Goal: Task Accomplishment & Management: Use online tool/utility

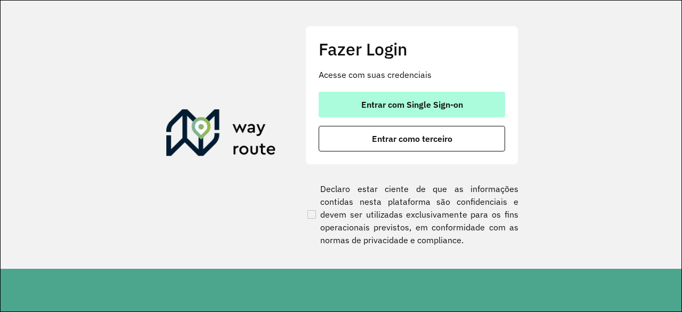
click at [420, 104] on span "Entrar com Single Sign-on" at bounding box center [412, 104] width 102 height 9
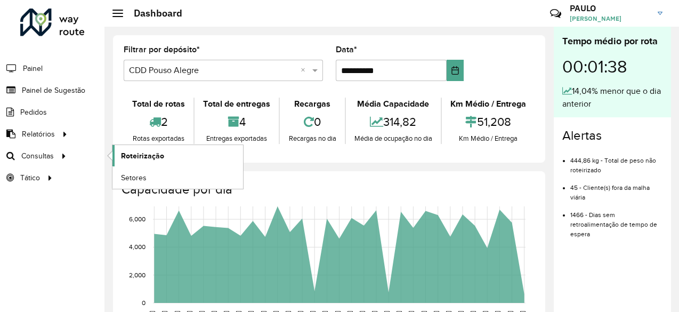
click at [149, 154] on span "Roteirização" at bounding box center [142, 155] width 43 height 11
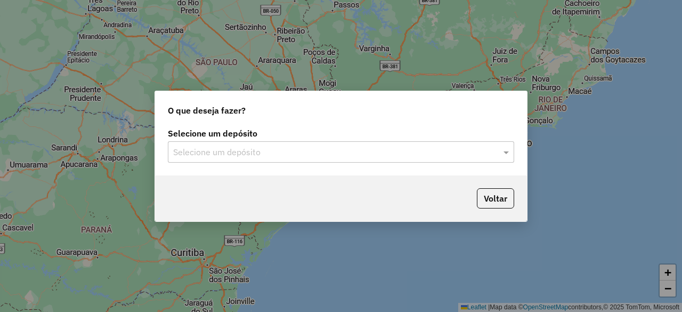
click at [323, 150] on input "text" at bounding box center [330, 152] width 314 height 13
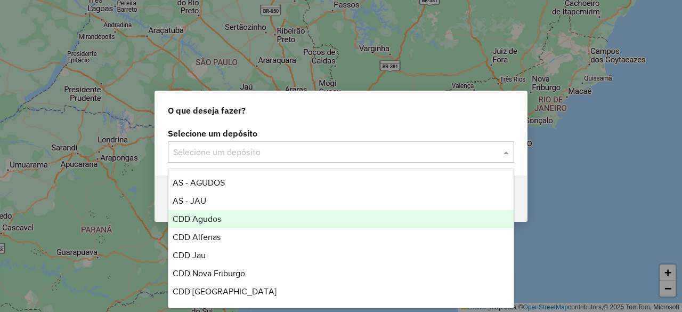
click at [283, 214] on div "CDD Agudos" at bounding box center [340, 219] width 345 height 18
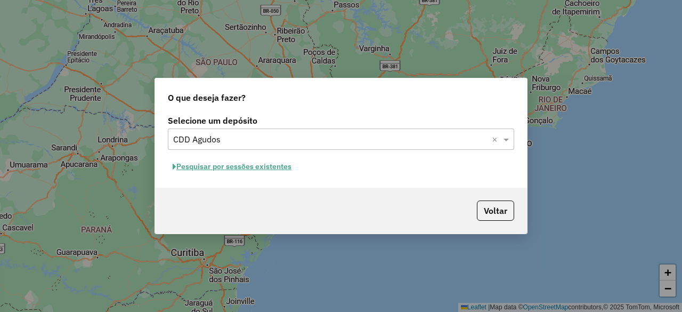
click at [263, 170] on button "Pesquisar por sessões existentes" at bounding box center [232, 166] width 128 height 17
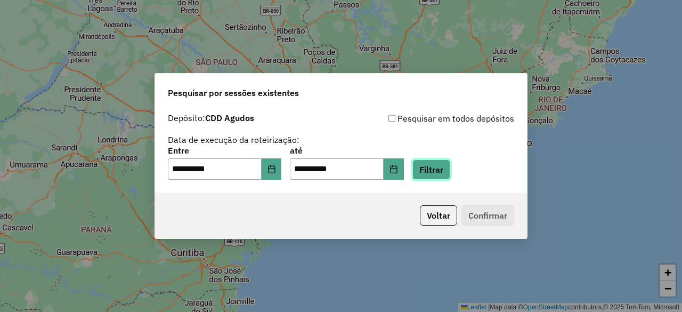
click at [441, 175] on button "Filtrar" at bounding box center [431, 169] width 38 height 20
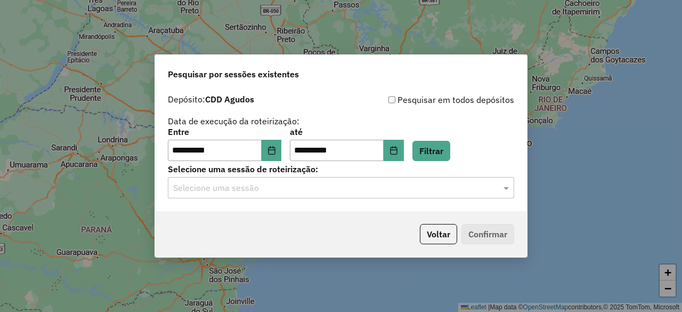
click at [397, 187] on input "text" at bounding box center [330, 188] width 314 height 13
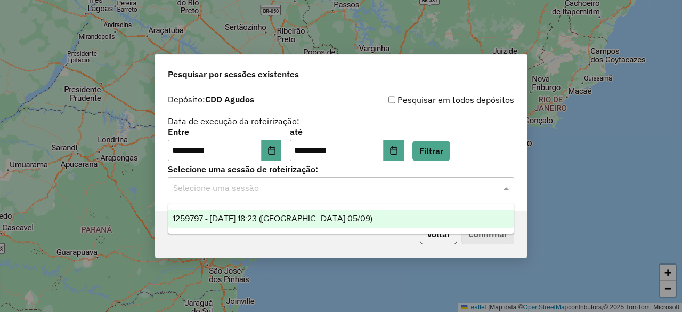
click at [338, 217] on span "1259797 - [DATE] 18:23 ([GEOGRAPHIC_DATA] 05/09)" at bounding box center [273, 218] width 200 height 9
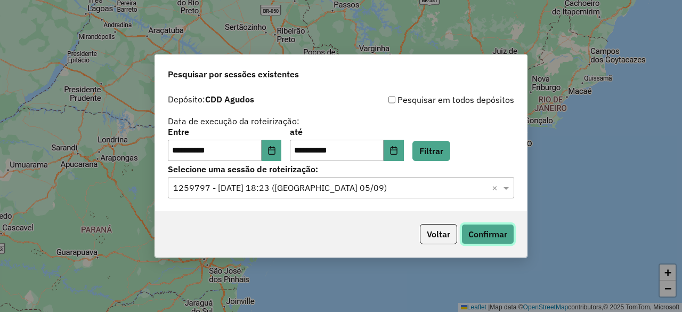
click at [482, 231] on button "Confirmar" at bounding box center [487, 234] width 53 height 20
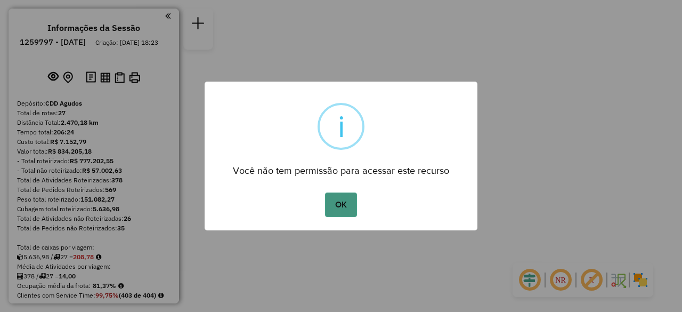
click at [341, 202] on button "OK" at bounding box center [340, 204] width 31 height 25
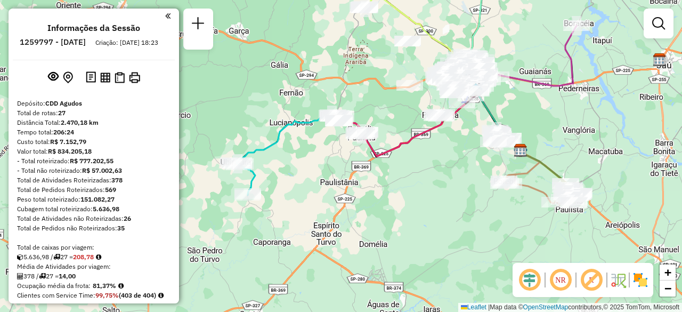
drag, startPoint x: 365, startPoint y: 128, endPoint x: 544, endPoint y: 123, distance: 179.6
click at [544, 123] on div "Janela de atendimento Grade de atendimento Capacidade Transportadoras Veículos …" at bounding box center [341, 156] width 682 height 312
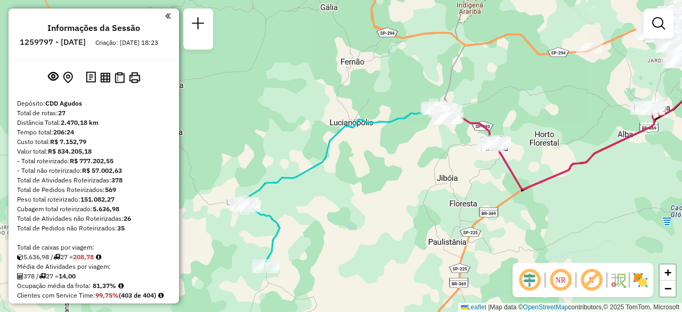
drag, startPoint x: 396, startPoint y: 184, endPoint x: 586, endPoint y: 202, distance: 190.6
click at [586, 202] on div "Janela de atendimento Grade de atendimento Capacidade Transportadoras Veículos …" at bounding box center [341, 156] width 682 height 312
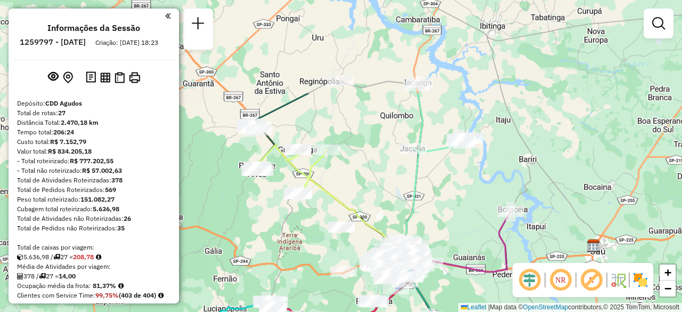
drag, startPoint x: 628, startPoint y: 69, endPoint x: 483, endPoint y: 193, distance: 190.8
click at [483, 193] on div "Janela de atendimento Grade de atendimento Capacidade Transportadoras Veículos …" at bounding box center [341, 156] width 682 height 312
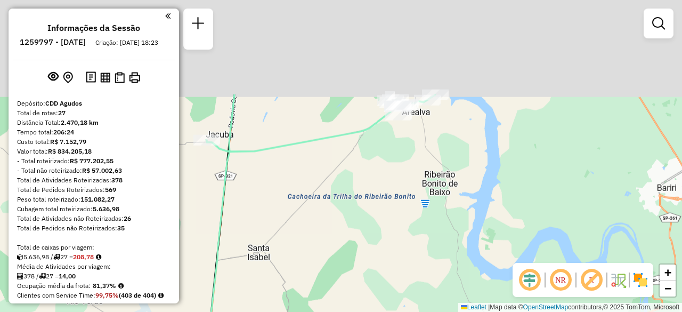
drag, startPoint x: 412, startPoint y: 93, endPoint x: 413, endPoint y: 218, distance: 125.2
click at [413, 218] on div "Janela de atendimento Grade de atendimento Capacidade Transportadoras Veículos …" at bounding box center [341, 156] width 682 height 312
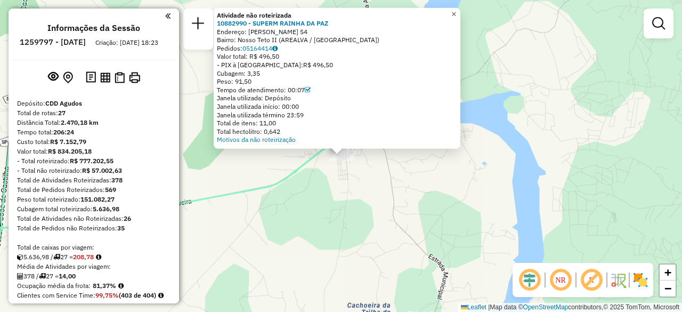
click at [456, 12] on span "×" at bounding box center [453, 13] width 5 height 9
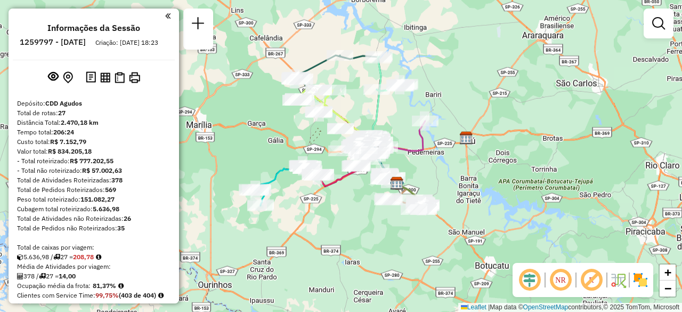
drag, startPoint x: 359, startPoint y: 200, endPoint x: 394, endPoint y: 118, distance: 90.0
click at [394, 118] on div "Janela de atendimento Grade de atendimento Capacidade Transportadoras Veículos …" at bounding box center [341, 156] width 682 height 312
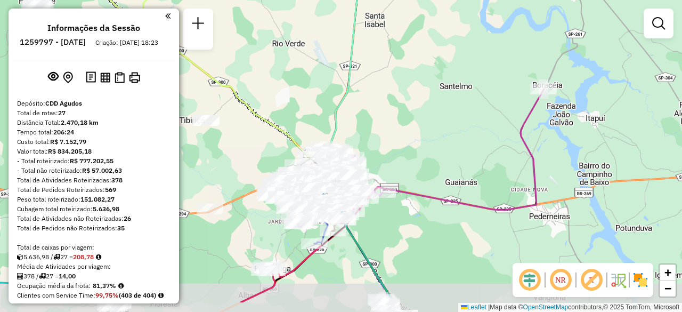
drag, startPoint x: 368, startPoint y: 172, endPoint x: 395, endPoint y: 126, distance: 53.3
click at [395, 126] on div "Janela de atendimento Grade de atendimento Capacidade Transportadoras Veículos …" at bounding box center [341, 156] width 682 height 312
